Goal: Transaction & Acquisition: Purchase product/service

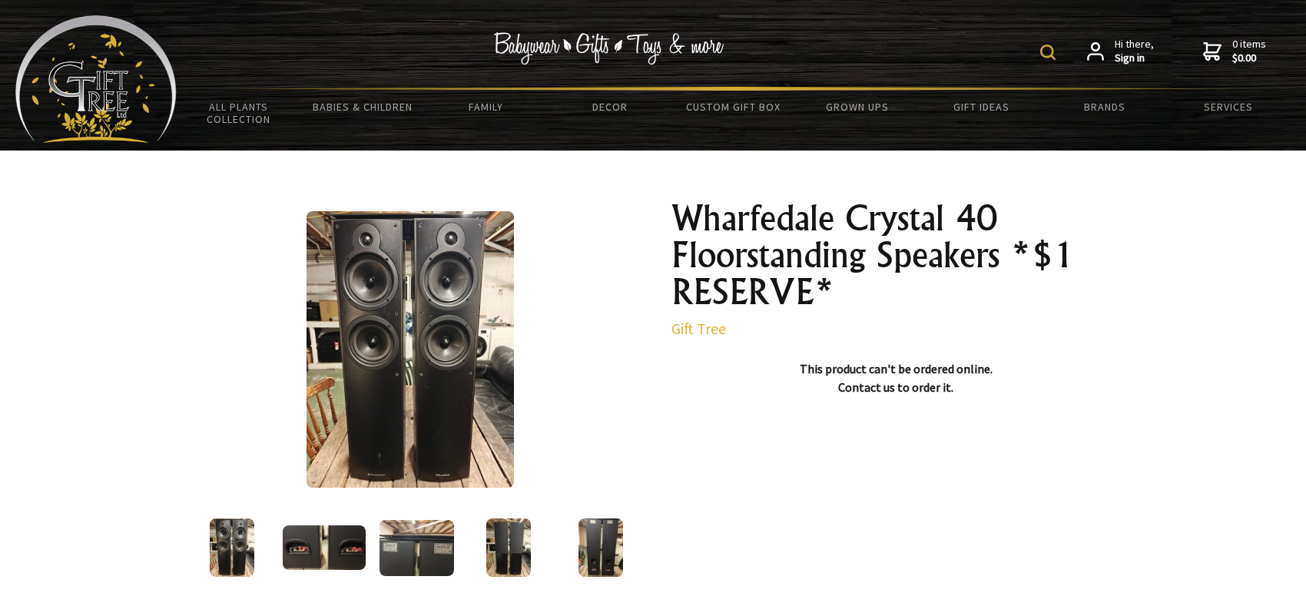
click at [302, 556] on img at bounding box center [324, 548] width 83 height 45
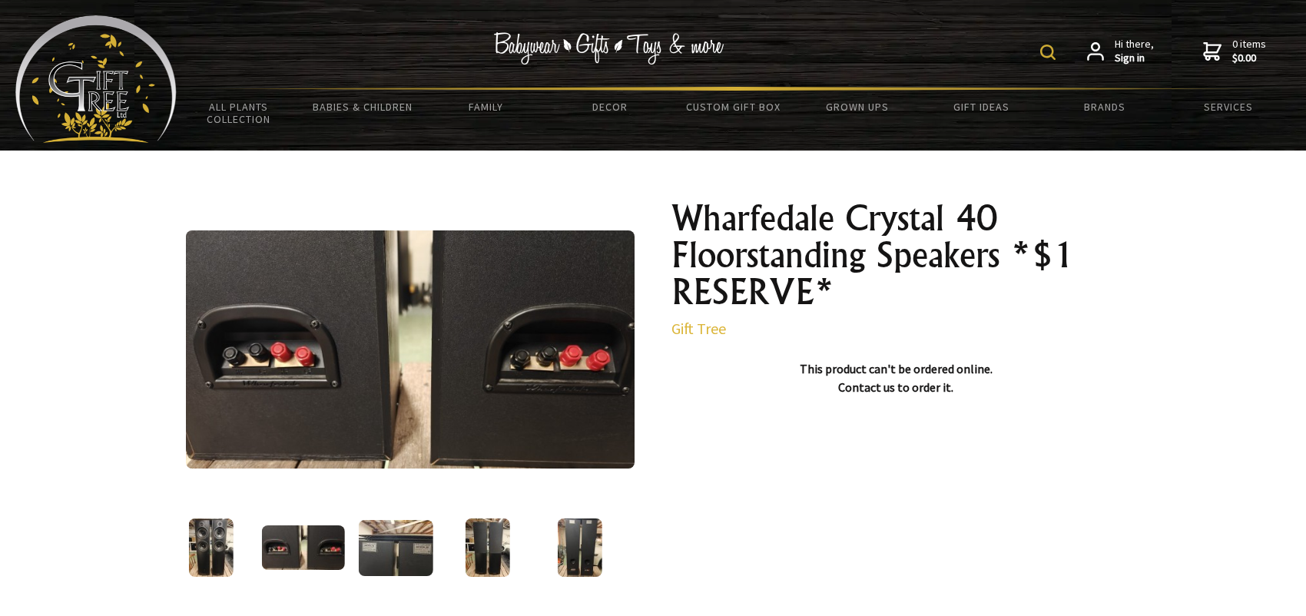
click at [416, 559] on img at bounding box center [395, 548] width 75 height 56
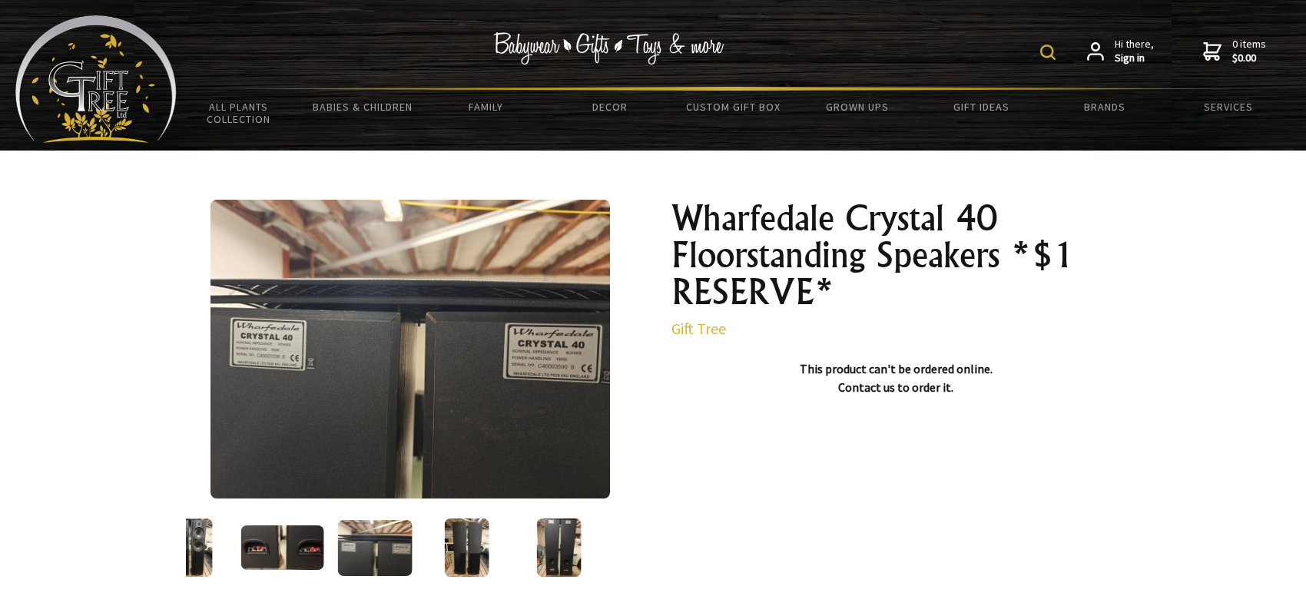
click at [449, 560] on img at bounding box center [467, 548] width 44 height 58
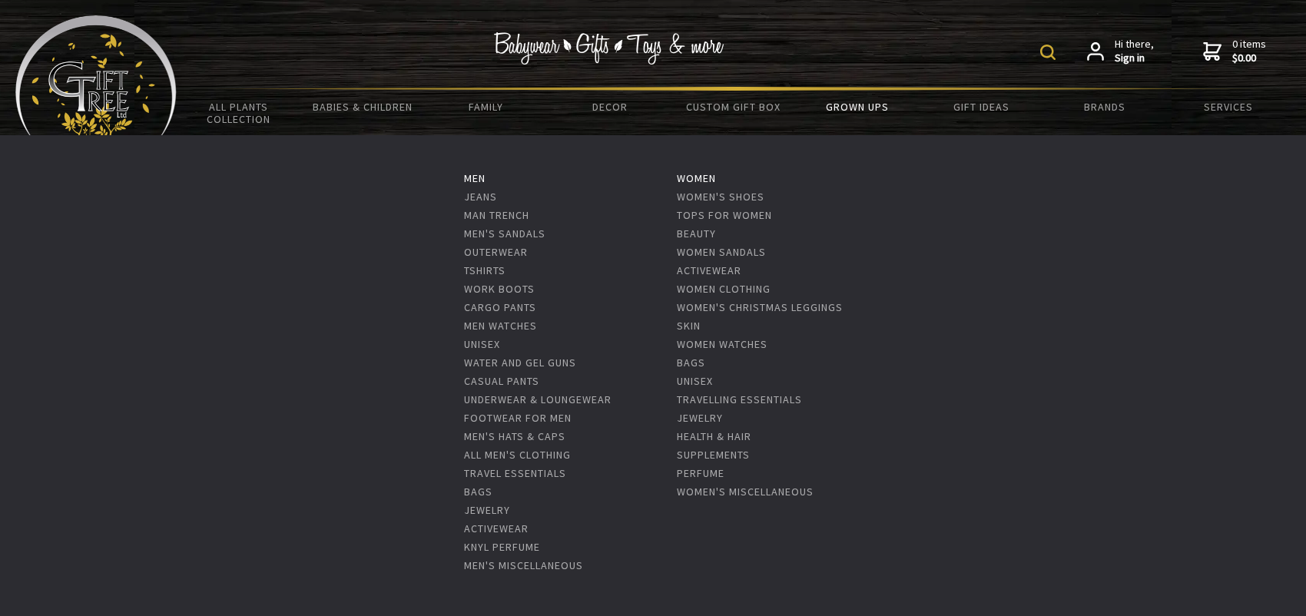
click at [853, 111] on link "Grown Ups" at bounding box center [858, 107] width 124 height 32
click at [515, 416] on link "Footwear For Men" at bounding box center [518, 418] width 108 height 14
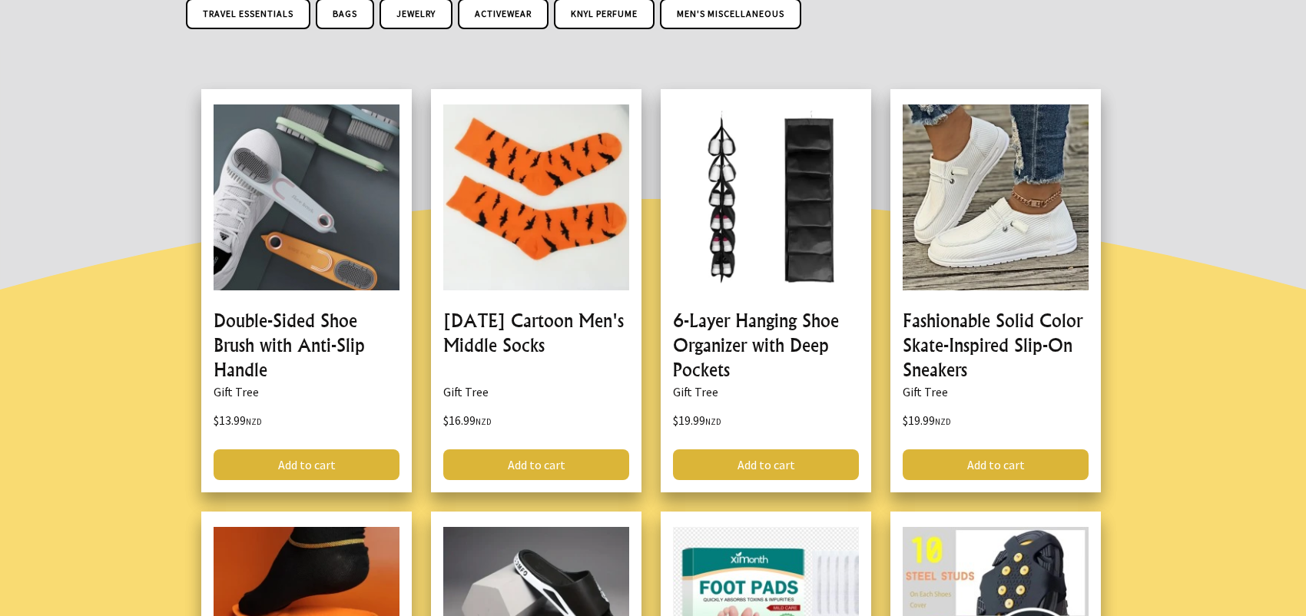
scroll to position [768, 0]
